Goal: Transaction & Acquisition: Purchase product/service

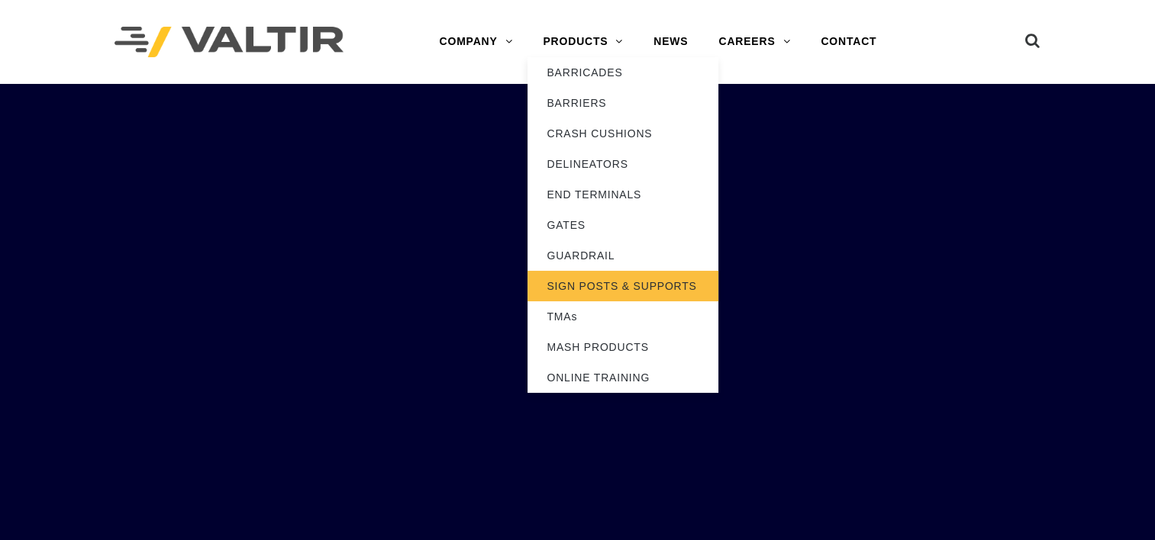
click at [675, 289] on link "SIGN POSTS & SUPPORTS" at bounding box center [622, 286] width 191 height 31
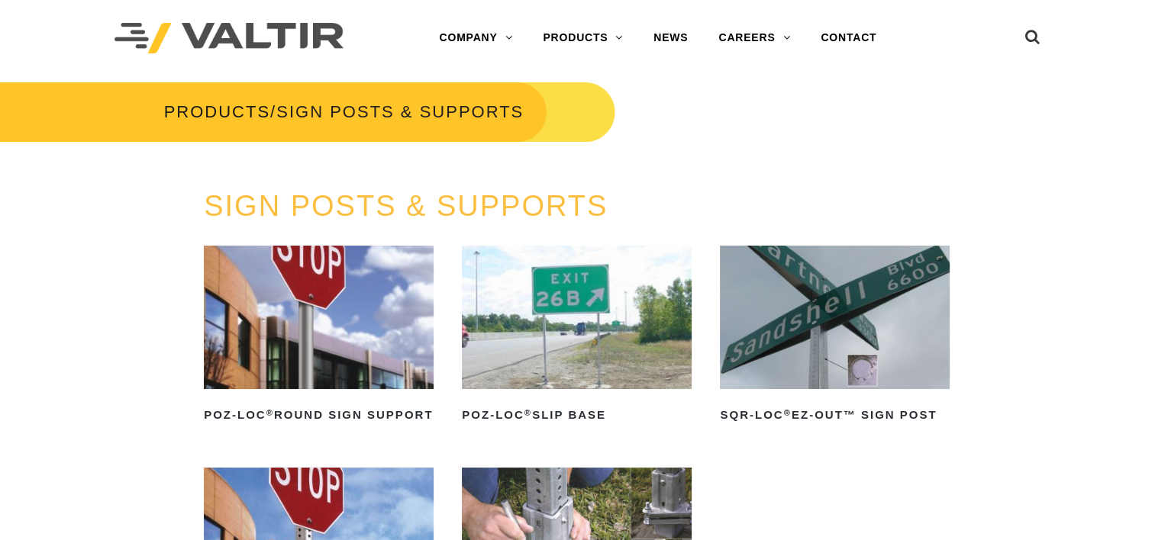
scroll to position [1, 0]
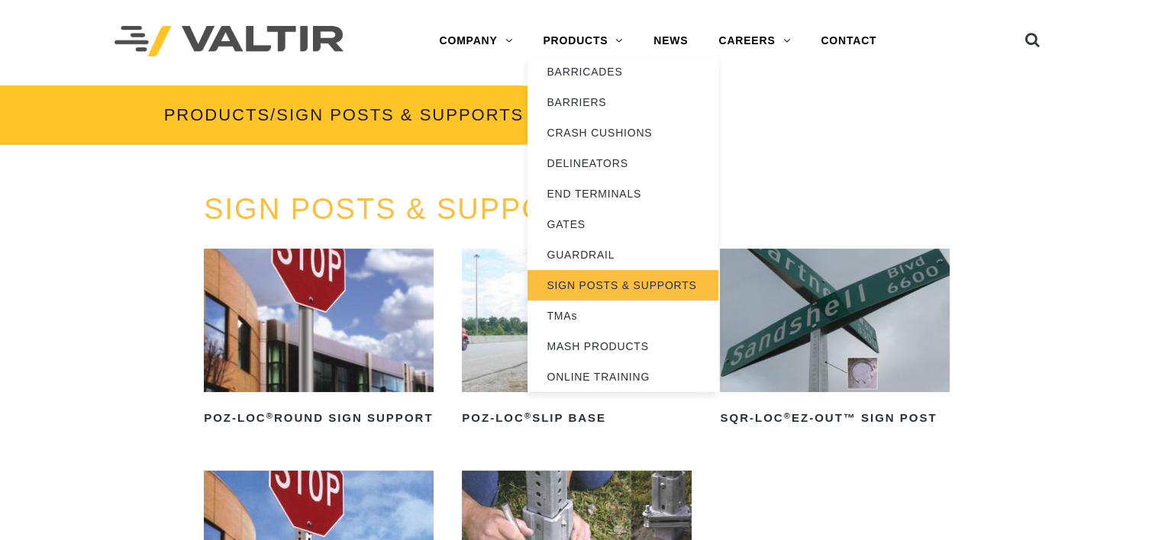
click at [596, 290] on link "SIGN POSTS & SUPPORTS" at bounding box center [622, 285] width 191 height 31
click at [582, 291] on link "SIGN POSTS & SUPPORTS" at bounding box center [622, 285] width 191 height 31
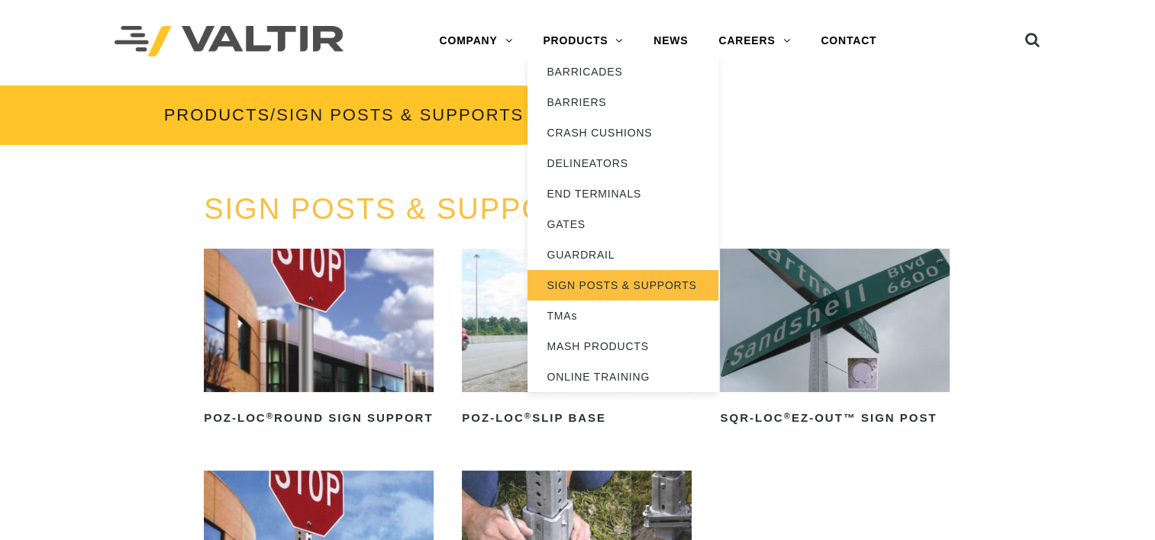
click at [590, 287] on link "SIGN POSTS & SUPPORTS" at bounding box center [622, 285] width 191 height 31
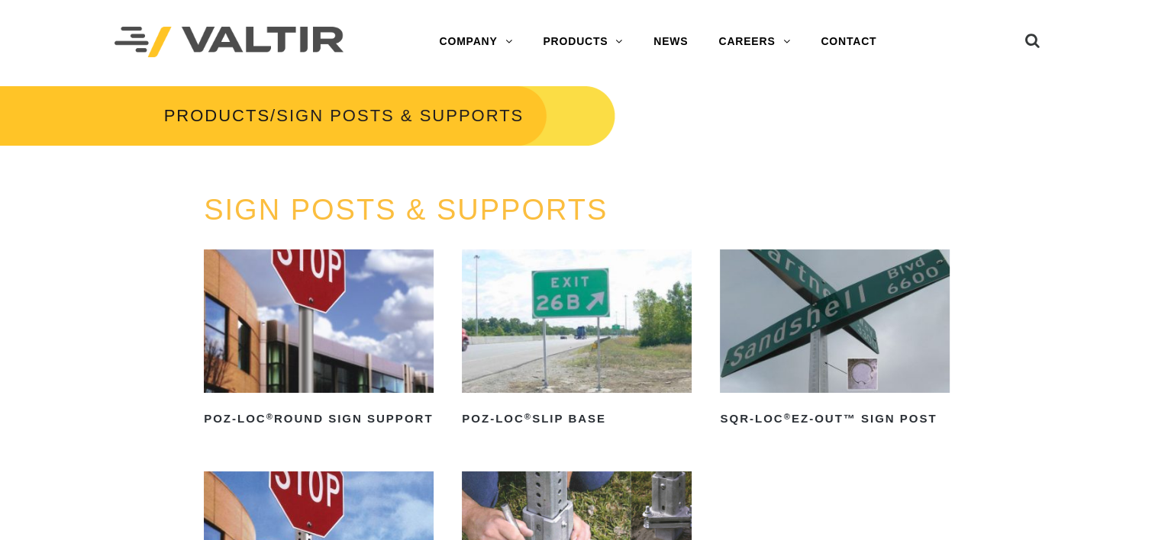
click at [595, 287] on img at bounding box center [577, 321] width 230 height 143
